Goal: Information Seeking & Learning: Check status

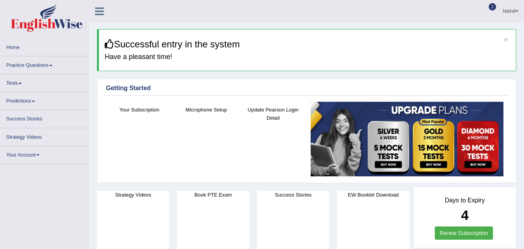
click at [46, 63] on link "Practice Questions" at bounding box center [44, 63] width 88 height 15
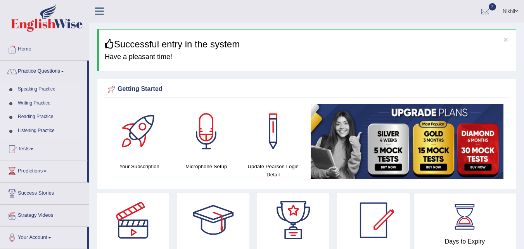
click at [37, 128] on link "Listening Practice" at bounding box center [50, 131] width 73 height 14
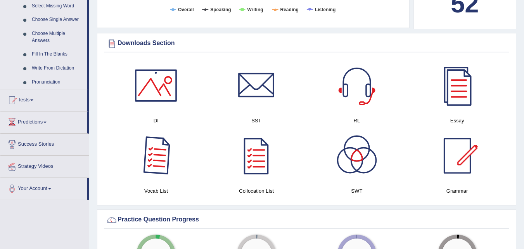
scroll to position [408, 0]
click at [27, 101] on link "Tests" at bounding box center [43, 98] width 86 height 19
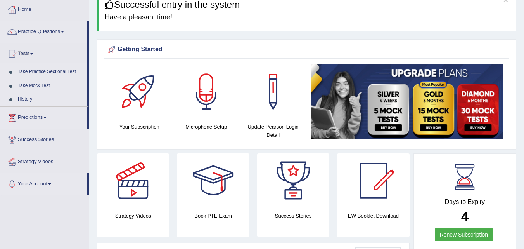
scroll to position [35, 0]
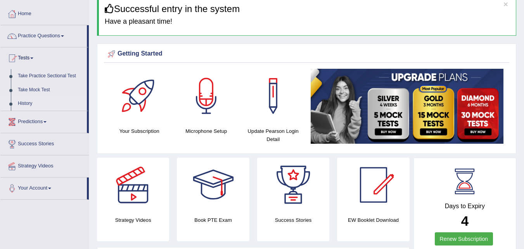
click at [30, 100] on link "History" at bounding box center [50, 104] width 73 height 14
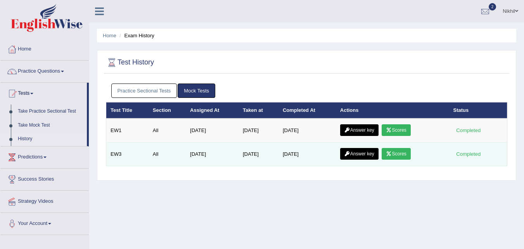
click at [392, 157] on link "Scores" at bounding box center [396, 154] width 29 height 12
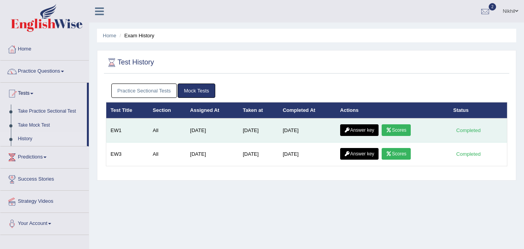
click at [396, 129] on link "Scores" at bounding box center [396, 130] width 29 height 12
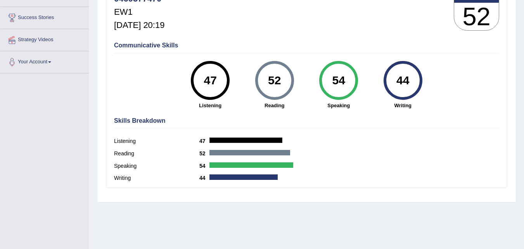
scroll to position [121, 0]
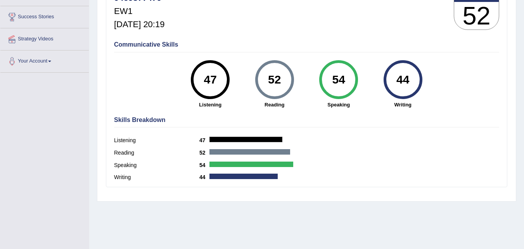
click at [396, 129] on div "Skills Breakdown Listening 47 Reading 52 Speaking 54 Writing 44" at bounding box center [306, 149] width 389 height 74
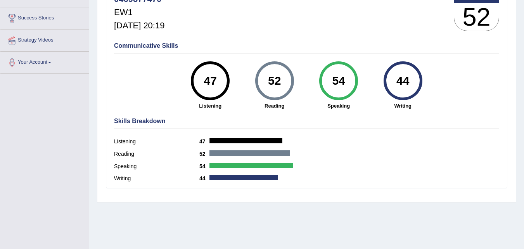
click at [389, 134] on div "Skills Breakdown Listening 47 Reading 52 Speaking 54 Writing 44" at bounding box center [306, 151] width 389 height 74
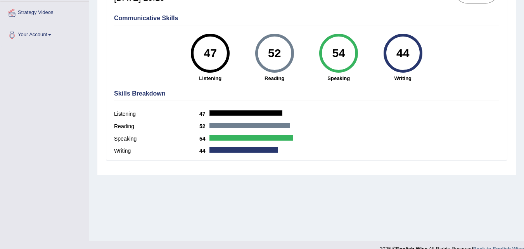
scroll to position [159, 0]
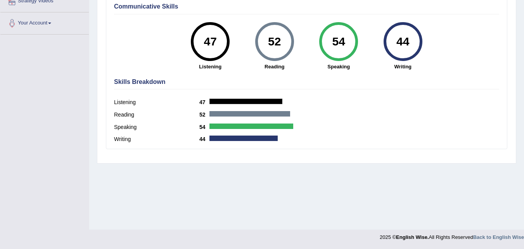
drag, startPoint x: 389, startPoint y: 134, endPoint x: 400, endPoint y: 167, distance: 34.7
click at [400, 167] on div "Home History Scores Scores on EW1 All English Wise | EW1 | SCORE REPORT 0469377…" at bounding box center [306, 35] width 435 height 388
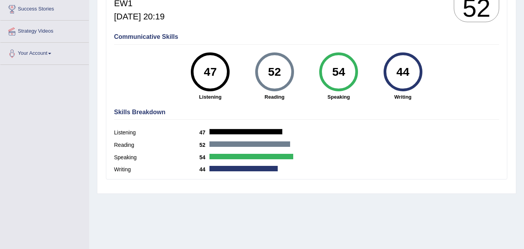
scroll to position [129, 0]
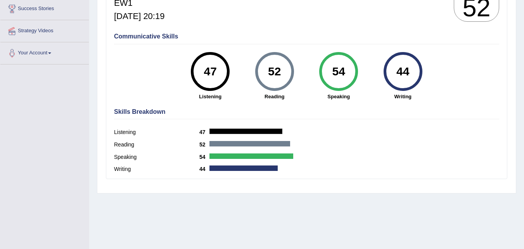
click at [401, 161] on div "Speaking 54" at bounding box center [306, 158] width 385 height 12
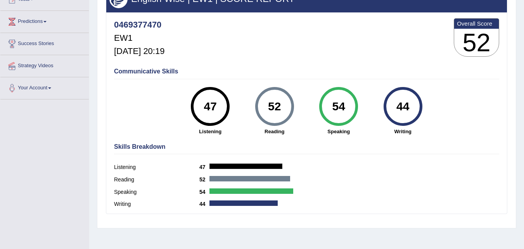
scroll to position [0, 0]
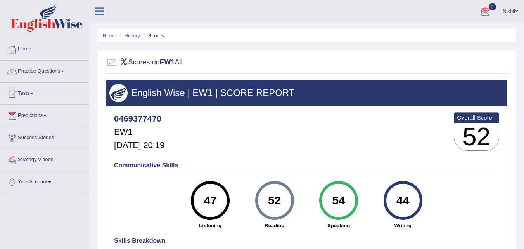
click at [486, 9] on div at bounding box center [485, 12] width 12 height 12
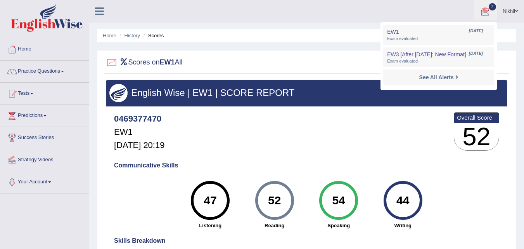
click at [299, 19] on ul "Nikhil Toggle navigation Username: 0469377470 Access Type: Online Subscription:…" at bounding box center [372, 11] width 304 height 22
